Goal: Transaction & Acquisition: Book appointment/travel/reservation

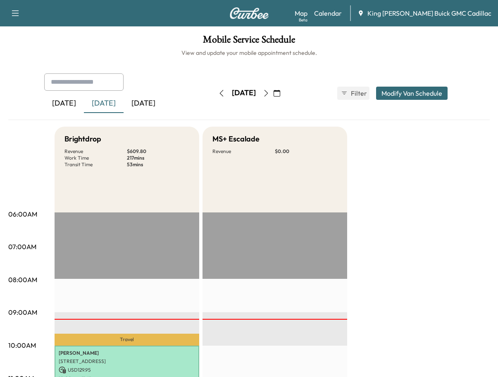
click at [269, 94] on icon "button" at bounding box center [266, 93] width 7 height 7
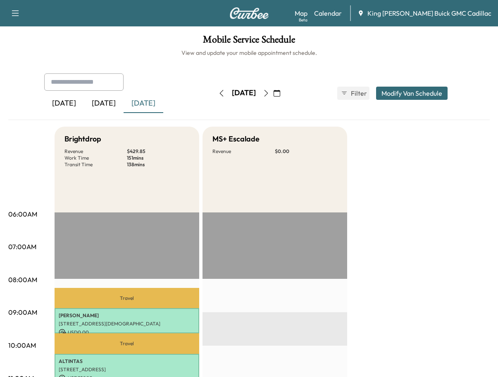
click at [273, 92] on button "button" at bounding box center [266, 93] width 14 height 13
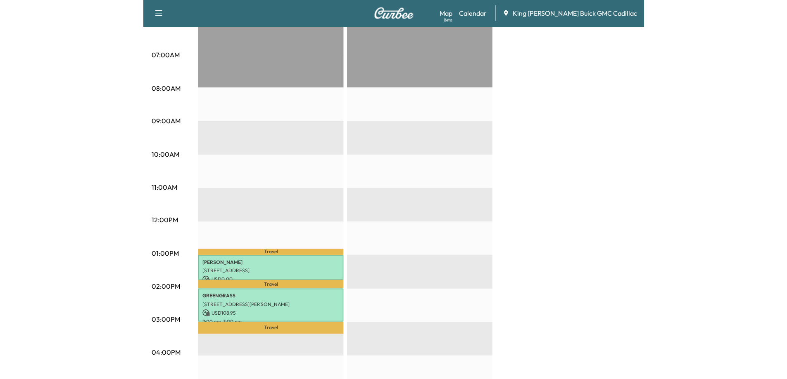
scroll to position [206, 0]
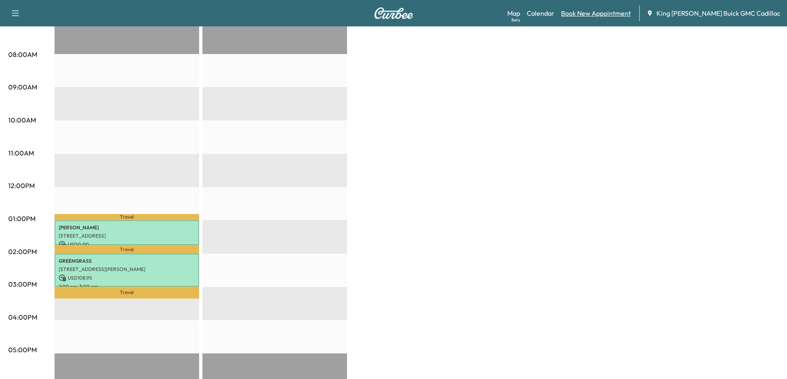
click at [497, 15] on link "Book New Appointment" at bounding box center [596, 13] width 70 height 10
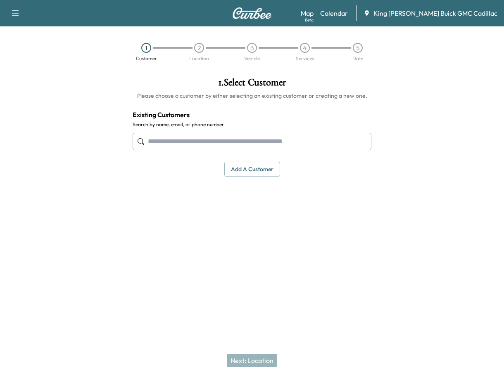
click at [229, 139] on input "text" at bounding box center [252, 141] width 239 height 17
click at [280, 135] on input "text" at bounding box center [252, 141] width 239 height 17
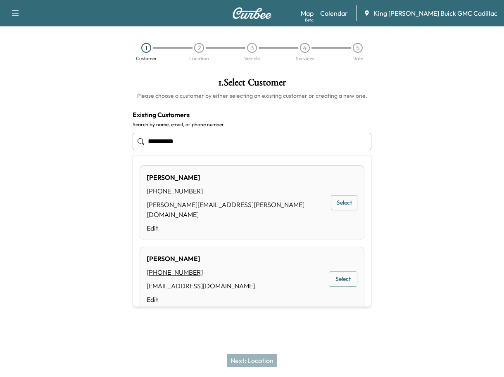
click at [331, 196] on button "Select" at bounding box center [344, 202] width 26 height 15
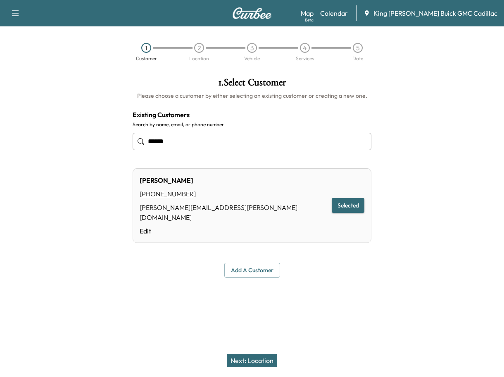
type input "*****"
click at [244, 360] on button "Next: Location" at bounding box center [252, 360] width 50 height 13
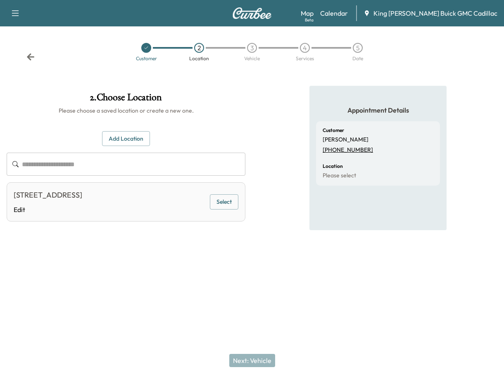
click at [113, 142] on button "Add Location" at bounding box center [126, 138] width 48 height 15
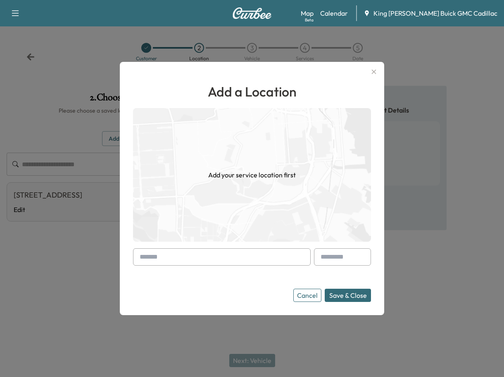
click at [187, 256] on input "text" at bounding box center [222, 257] width 178 height 17
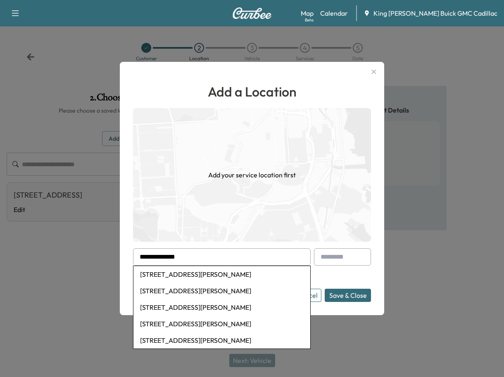
click at [247, 279] on li "[STREET_ADDRESS][PERSON_NAME]" at bounding box center [221, 274] width 177 height 17
type input "**********"
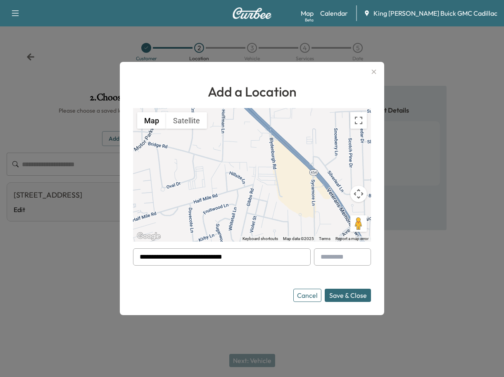
click at [341, 292] on button "Save & Close" at bounding box center [348, 295] width 46 height 13
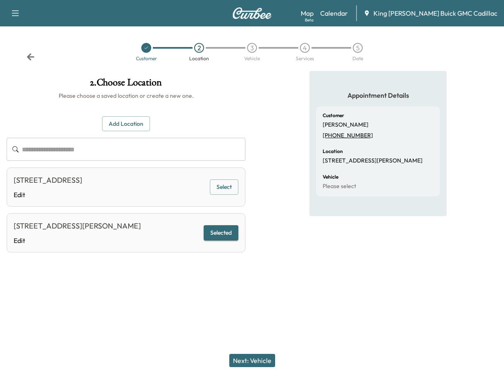
click at [236, 362] on button "Next: Vehicle" at bounding box center [252, 360] width 46 height 13
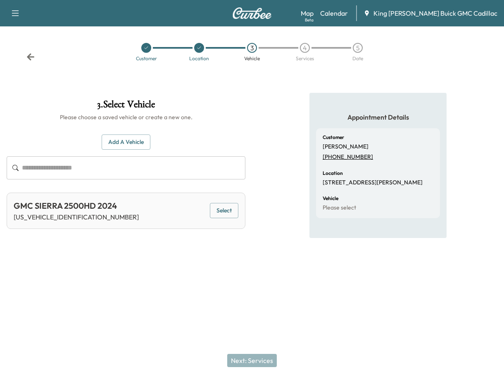
click at [226, 210] on button "Select" at bounding box center [224, 210] width 28 height 15
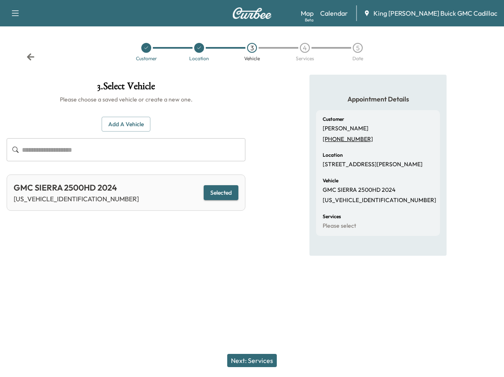
click at [261, 362] on button "Next: Services" at bounding box center [252, 360] width 50 height 13
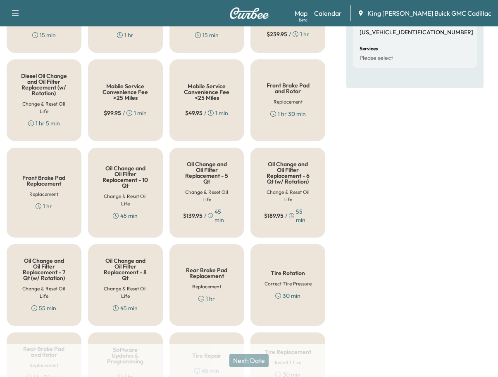
scroll to position [165, 0]
click at [157, 293] on div "Oil Change and Oil Filter Replacement - 8 Qt Change & Reset Oil Life 45 min" at bounding box center [125, 285] width 75 height 82
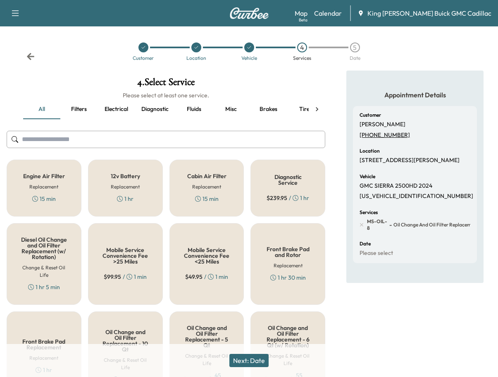
scroll to position [0, 0]
click at [80, 144] on input "text" at bounding box center [166, 139] width 318 height 17
type input "*"
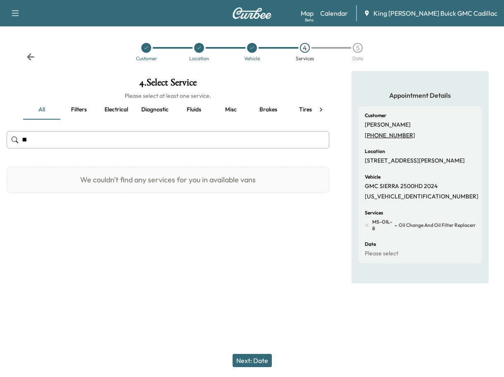
type input "*"
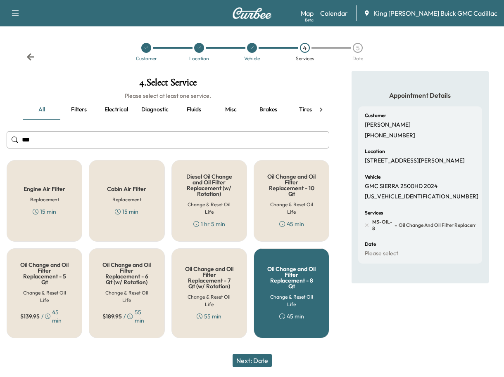
drag, startPoint x: 37, startPoint y: 142, endPoint x: 2, endPoint y: 141, distance: 35.1
click at [2, 142] on div "4 . Select Service Please select at least one service. all Filters Electrical D…" at bounding box center [168, 208] width 336 height 274
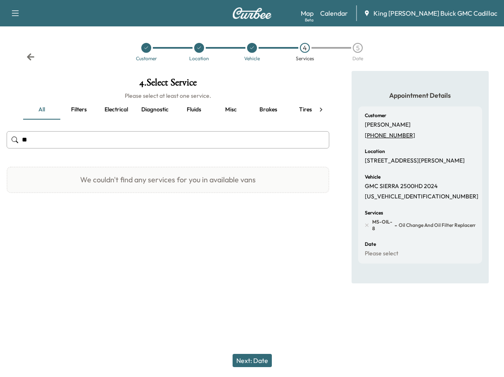
type input "*"
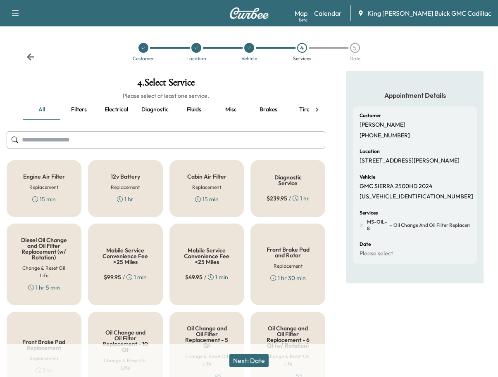
click at [232, 113] on button "Misc" at bounding box center [230, 110] width 37 height 20
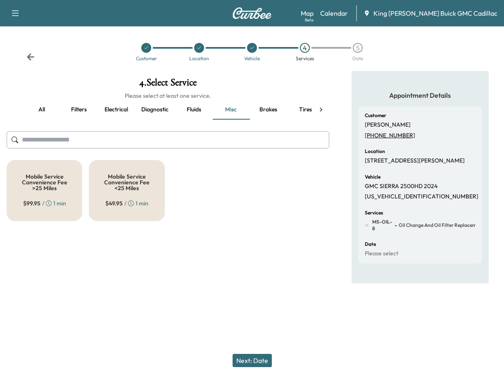
click at [115, 201] on span "$ 49.95" at bounding box center [113, 203] width 17 height 8
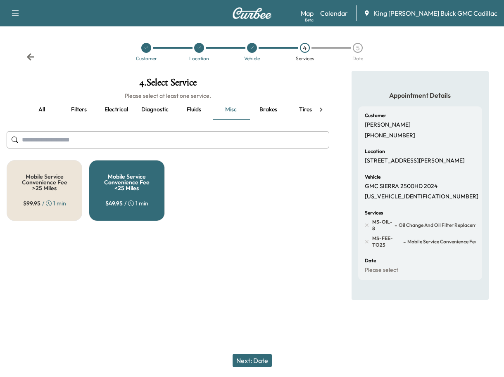
click at [260, 359] on button "Next: Date" at bounding box center [251, 360] width 39 height 13
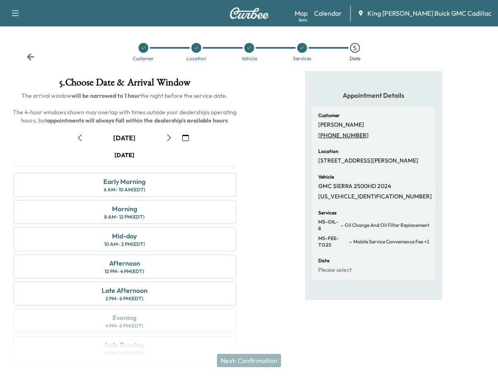
click at [169, 140] on icon "button" at bounding box center [169, 138] width 4 height 7
click at [156, 189] on div "Early Morning 6 AM - 10 AM (EDT)" at bounding box center [124, 185] width 223 height 24
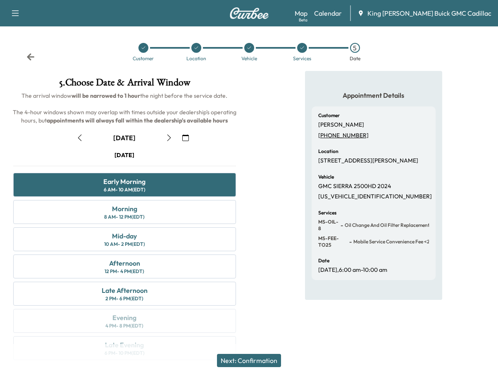
click at [242, 359] on button "Next: Confirmation" at bounding box center [249, 360] width 64 height 13
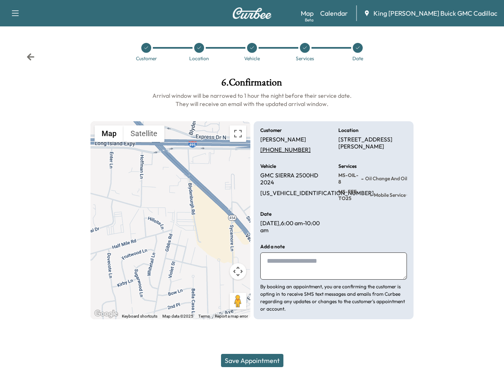
click at [276, 277] on textarea at bounding box center [333, 266] width 147 height 27
type textarea "**********"
click at [266, 361] on button "Save Appointment" at bounding box center [252, 360] width 62 height 13
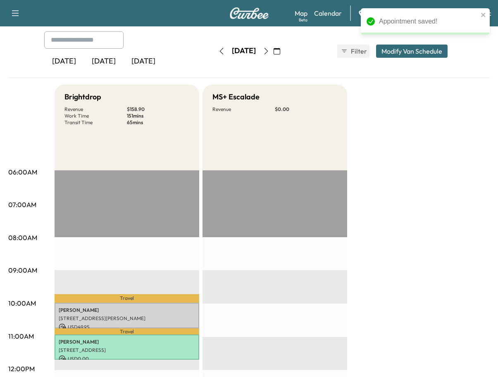
scroll to position [83, 0]
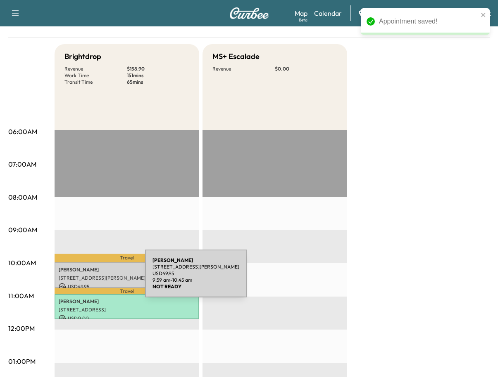
click at [83, 279] on p "[STREET_ADDRESS][PERSON_NAME]" at bounding box center [127, 278] width 136 height 7
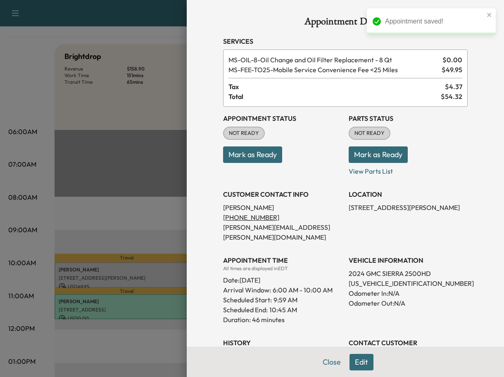
click at [233, 152] on button "Mark as Ready" at bounding box center [252, 155] width 59 height 17
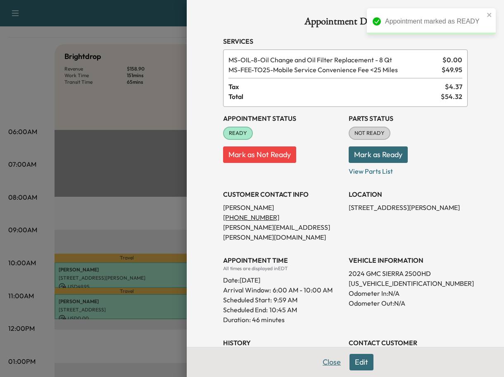
click at [330, 365] on button "Close" at bounding box center [331, 362] width 29 height 17
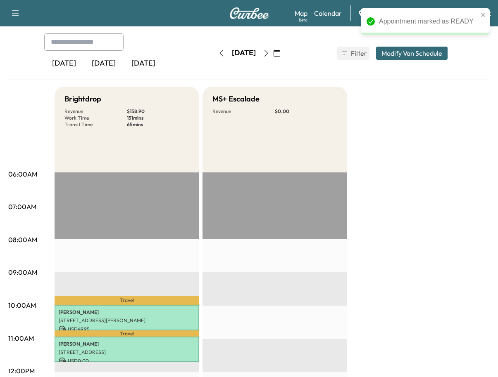
scroll to position [0, 0]
